Goal: Entertainment & Leisure: Consume media (video, audio)

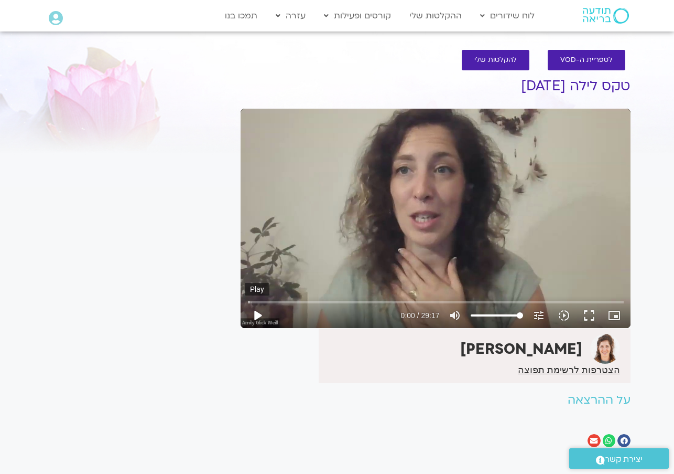
click at [256, 313] on button "play_arrow" at bounding box center [257, 315] width 25 height 25
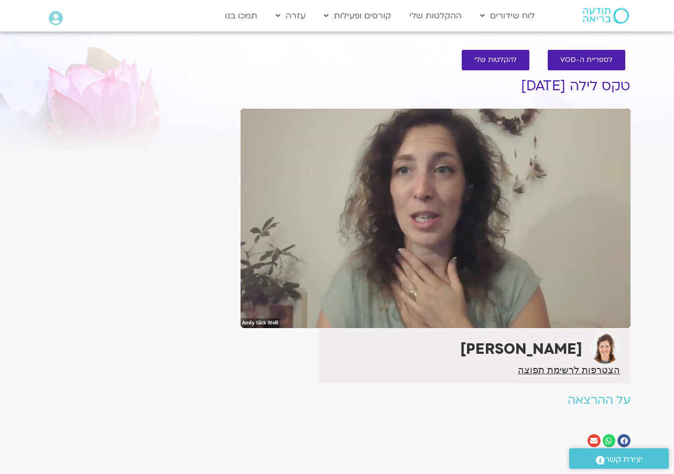
click at [430, 265] on div "Skip ad 5:50 pause 0:07 / 29:17 volume_up Mute tune Resolution Auto 720p slow_m…" at bounding box center [436, 218] width 390 height 219
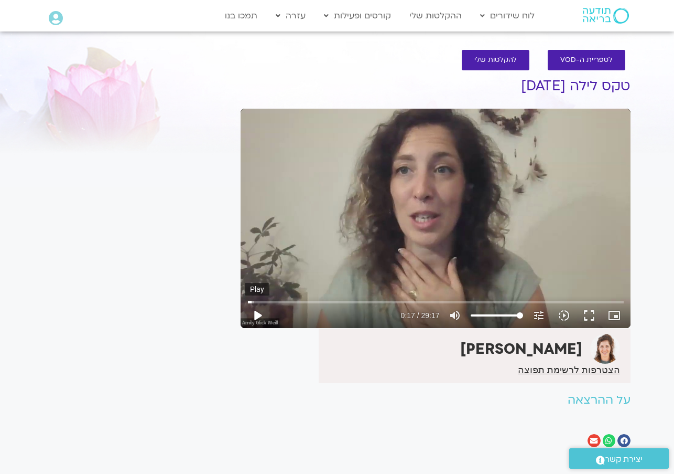
click at [259, 314] on button "play_arrow" at bounding box center [257, 315] width 25 height 25
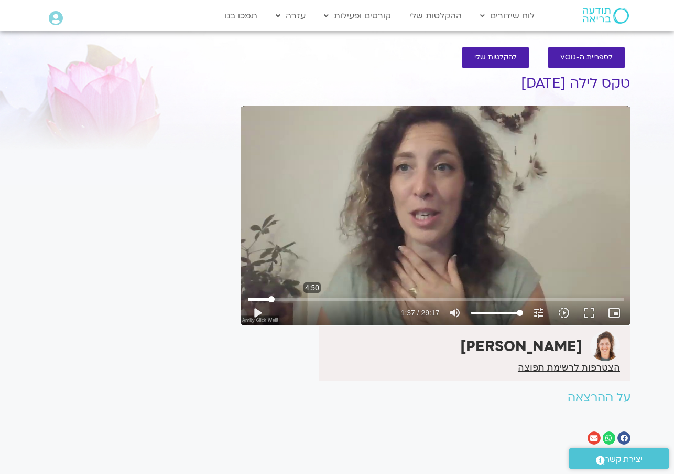
scroll to position [3, 0]
click at [256, 314] on button "play_arrow" at bounding box center [257, 311] width 25 height 25
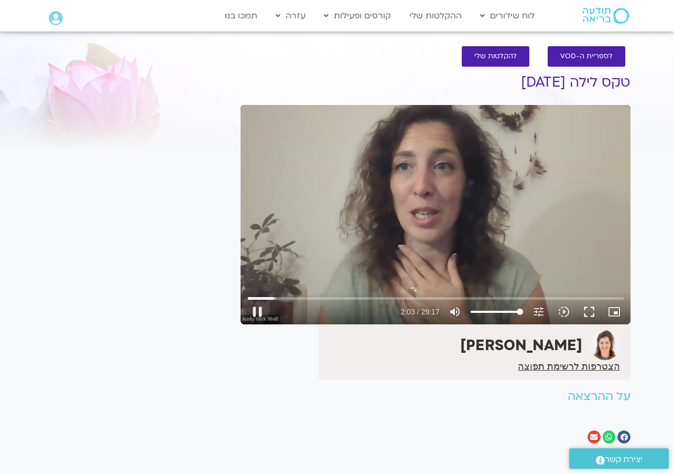
scroll to position [4, 1]
click at [256, 312] on button "pause" at bounding box center [257, 311] width 25 height 25
type input "123.249349709996"
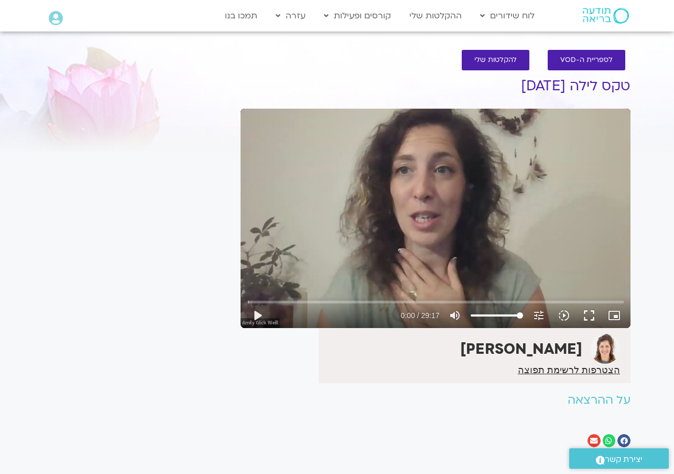
scroll to position [4, 0]
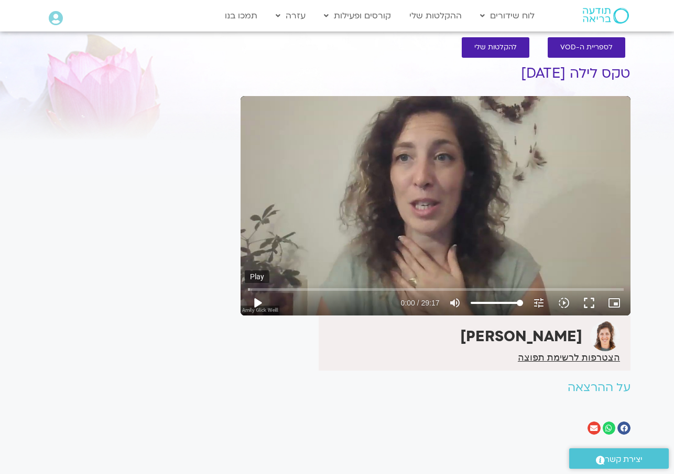
scroll to position [13, 1]
click at [260, 303] on button "play_arrow" at bounding box center [257, 302] width 25 height 25
click at [297, 292] on input "Seek" at bounding box center [436, 289] width 376 height 6
click at [259, 303] on button "pause" at bounding box center [257, 302] width 25 height 25
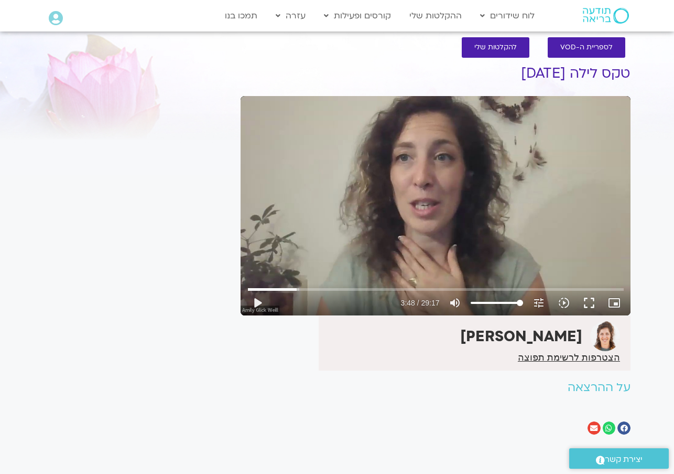
type input "228.157191676657"
